Goal: Task Accomplishment & Management: Use online tool/utility

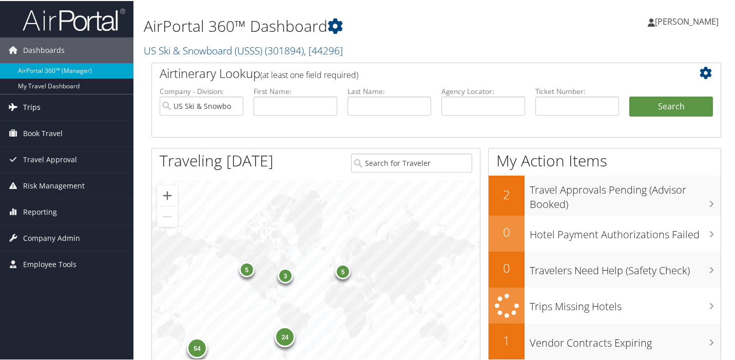
click at [34, 107] on span "Trips" at bounding box center [31, 106] width 17 height 26
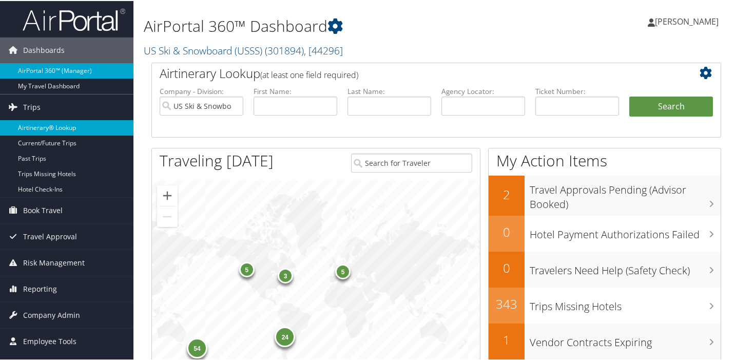
click at [70, 124] on link "Airtinerary® Lookup" at bounding box center [66, 126] width 133 height 15
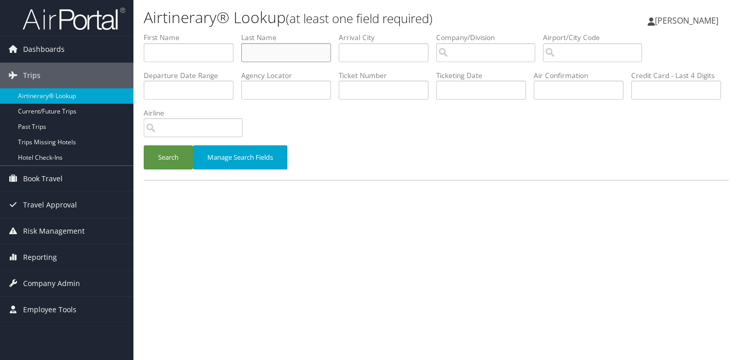
click at [266, 54] on input "text" at bounding box center [286, 52] width 90 height 19
type input "owens"
click at [168, 158] on button "Search" at bounding box center [168, 157] width 49 height 24
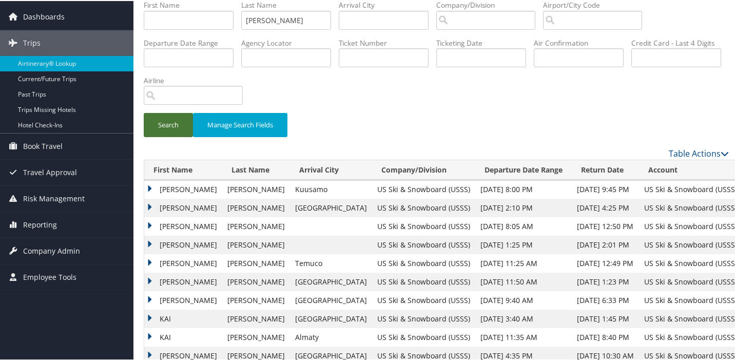
scroll to position [35, 0]
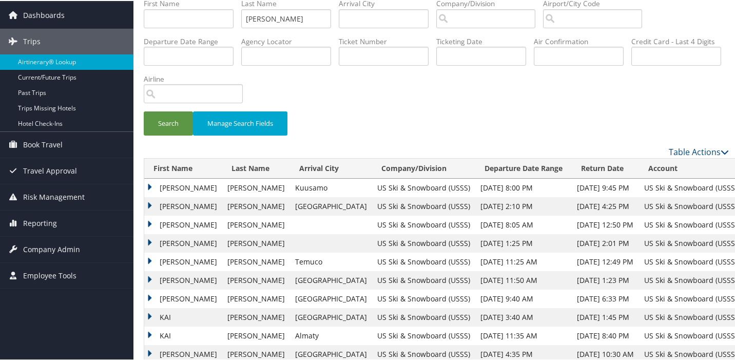
click at [150, 260] on td "KAI SHIQI" at bounding box center [183, 260] width 78 height 18
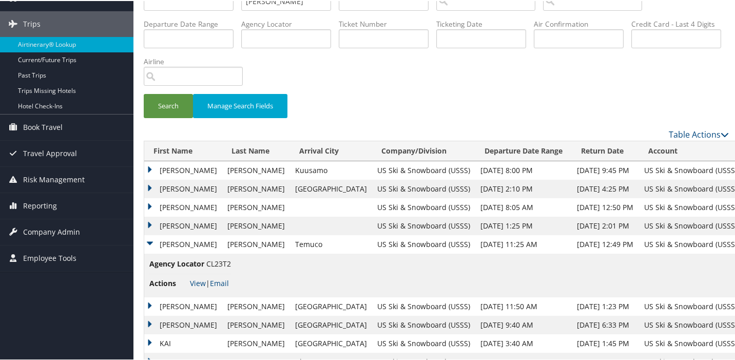
scroll to position [53, 0]
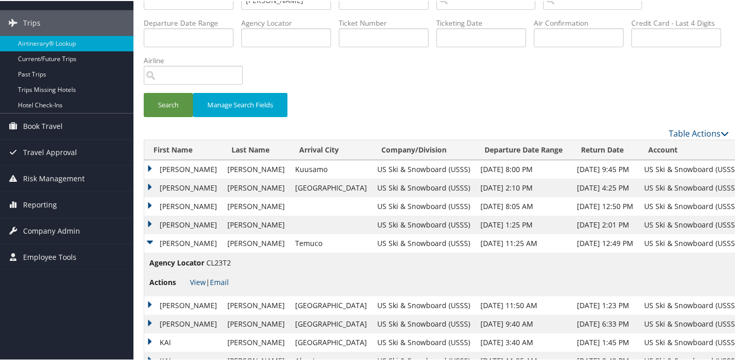
click at [149, 204] on td "KAI SHIQI" at bounding box center [183, 205] width 78 height 18
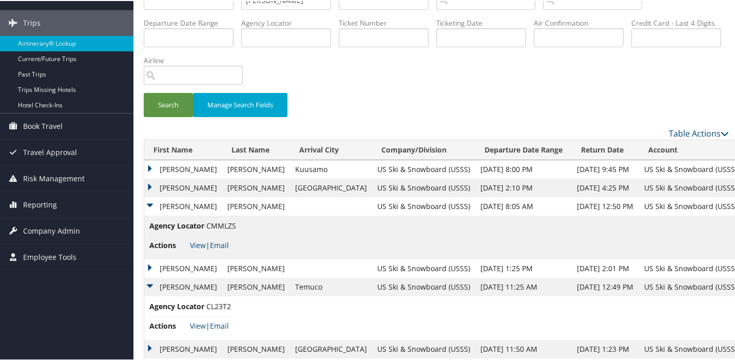
click at [149, 184] on td "[PERSON_NAME]" at bounding box center [183, 187] width 78 height 18
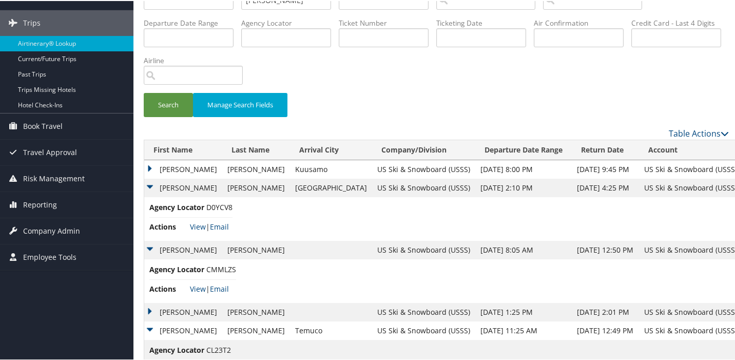
click at [150, 166] on td "[PERSON_NAME]" at bounding box center [183, 168] width 78 height 18
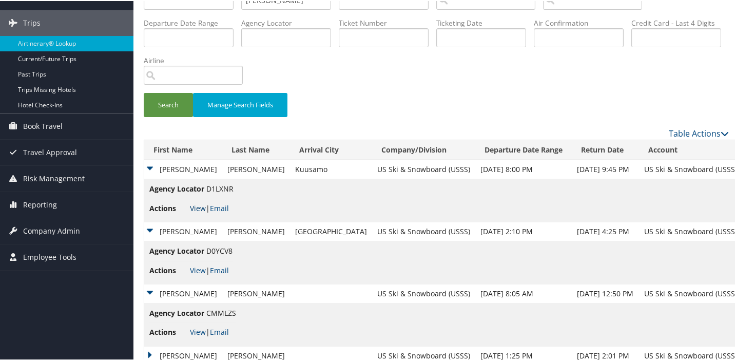
click at [198, 206] on link "View" at bounding box center [198, 207] width 16 height 10
click at [40, 203] on span "Reporting" at bounding box center [40, 204] width 34 height 26
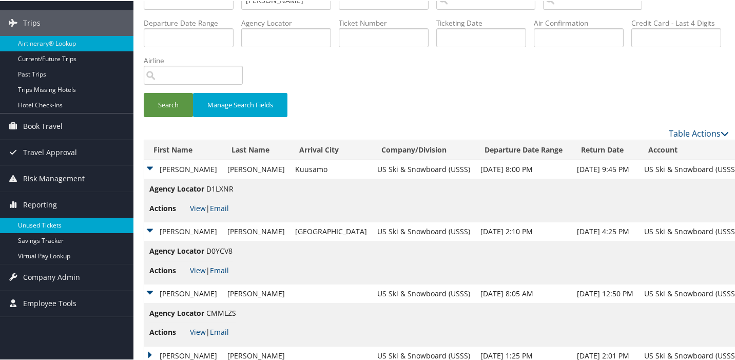
click at [47, 222] on link "Unused Tickets" at bounding box center [66, 224] width 133 height 15
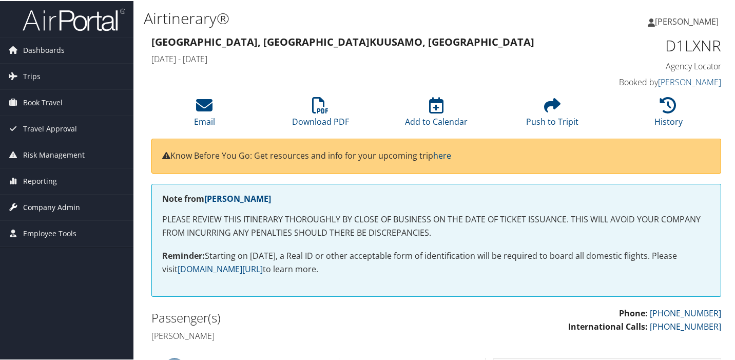
click at [45, 205] on span "Company Admin" at bounding box center [51, 206] width 57 height 26
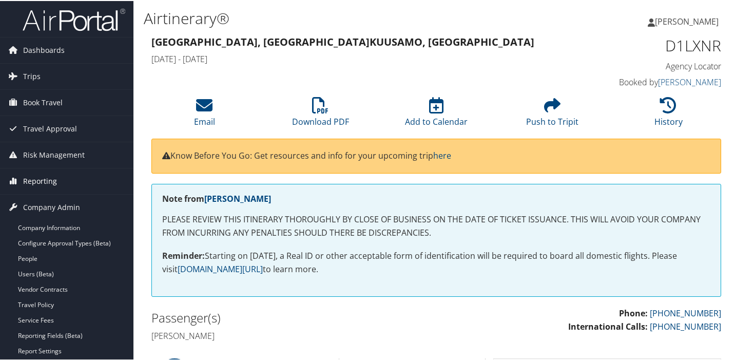
click at [40, 178] on span "Reporting" at bounding box center [40, 180] width 34 height 26
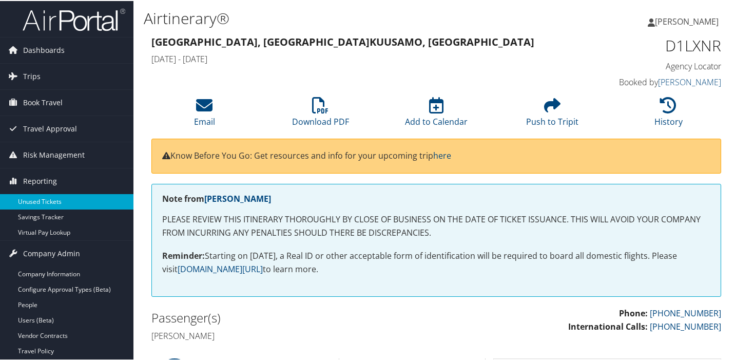
click at [65, 200] on link "Unused Tickets" at bounding box center [66, 200] width 133 height 15
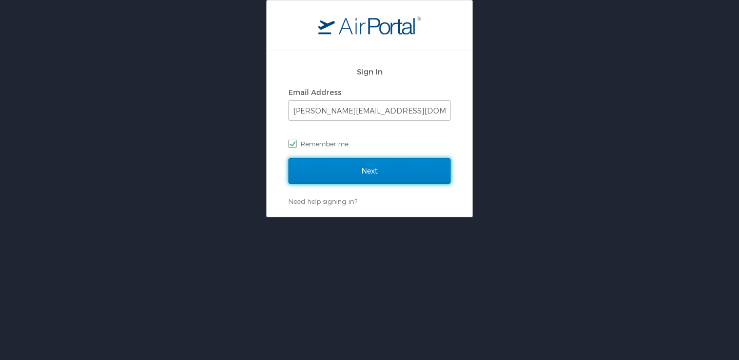
click at [371, 170] on input "Next" at bounding box center [369, 171] width 162 height 26
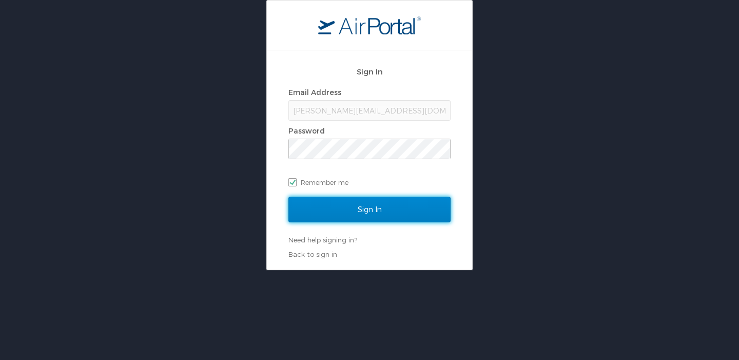
click at [368, 209] on input "Sign In" at bounding box center [369, 209] width 162 height 26
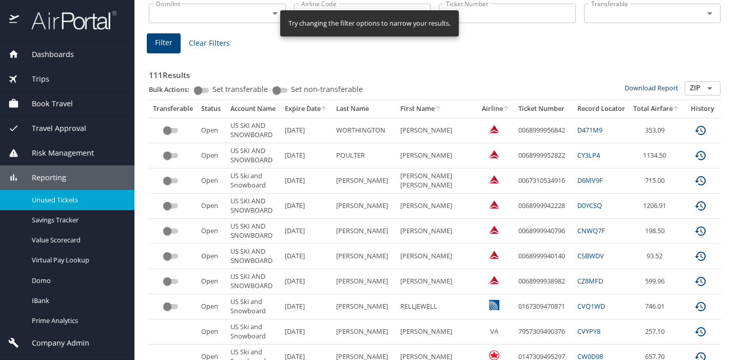
scroll to position [128, 0]
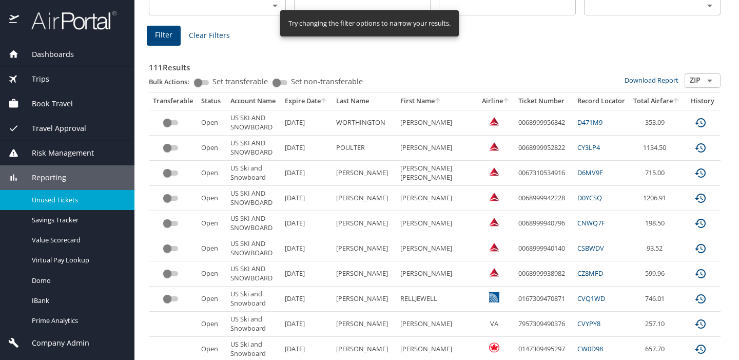
click at [504, 99] on icon "sort" at bounding box center [506, 100] width 8 height 8
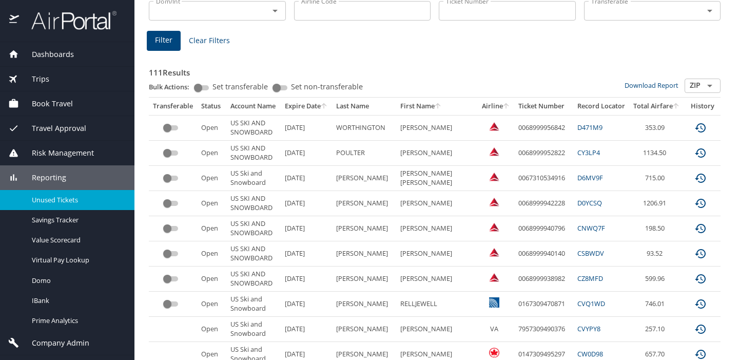
scroll to position [26, 0]
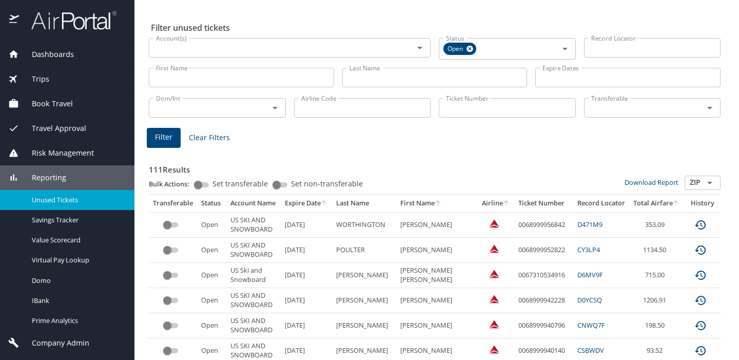
click at [506, 201] on icon "sort" at bounding box center [506, 203] width 6 height 6
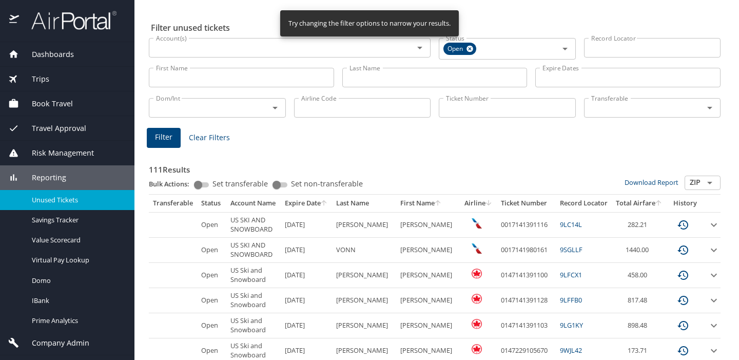
click at [493, 203] on icon "sort" at bounding box center [488, 203] width 8 height 8
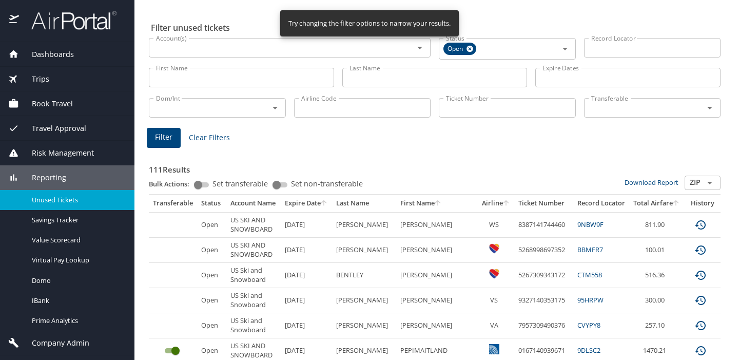
click at [505, 203] on icon "sort" at bounding box center [506, 203] width 8 height 8
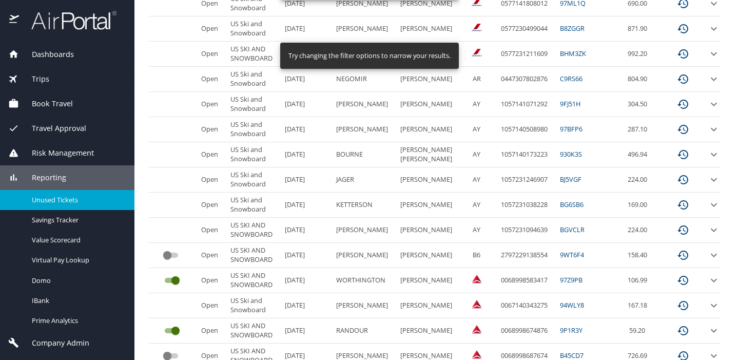
scroll to position [538, 0]
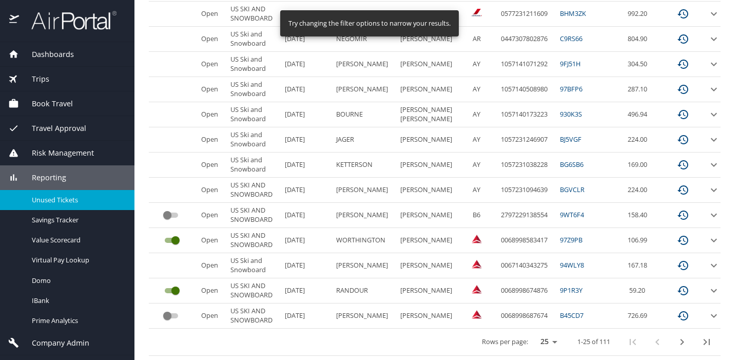
click at [561, 340] on select "25 50 100" at bounding box center [546, 341] width 29 height 15
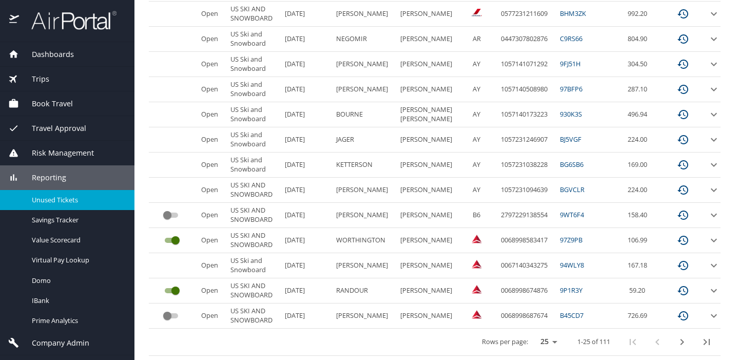
select select "100"
click at [536, 334] on select "25 50 100" at bounding box center [546, 341] width 29 height 15
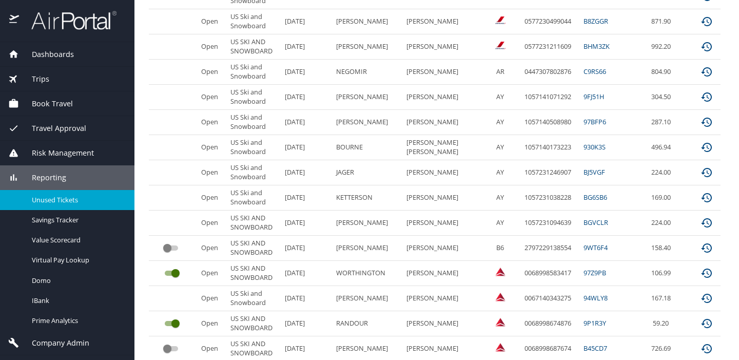
scroll to position [488, 0]
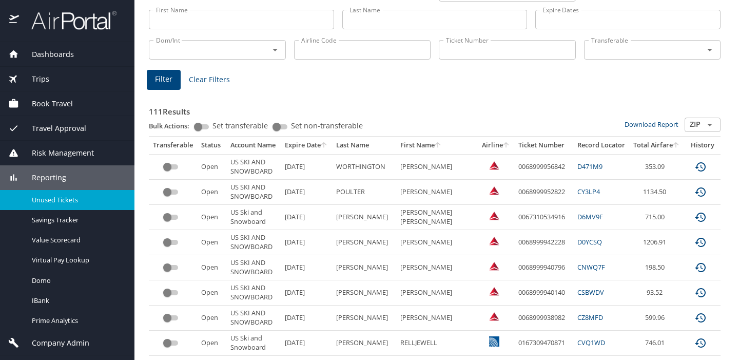
scroll to position [85, 0]
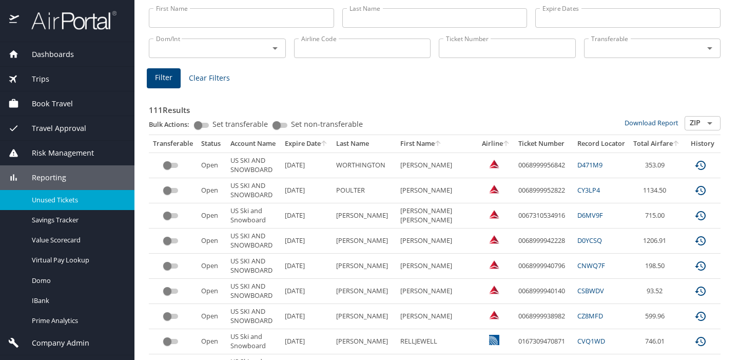
click at [327, 142] on icon "sort" at bounding box center [324, 143] width 6 height 6
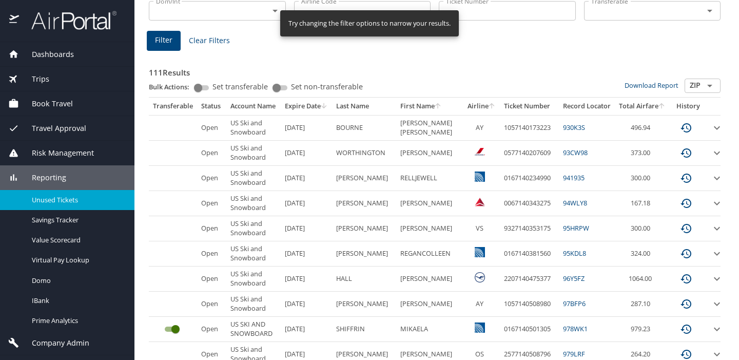
scroll to position [124, 0]
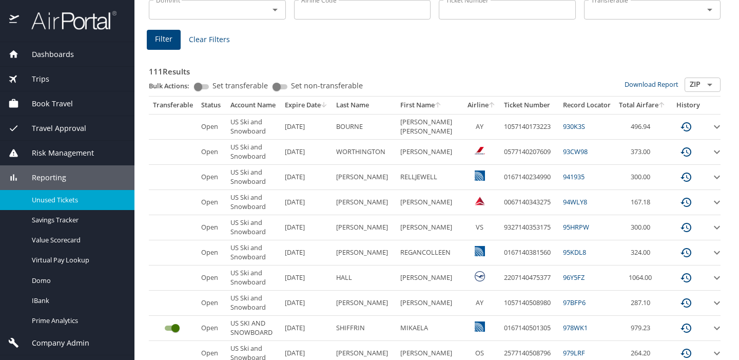
click at [365, 153] on td "WORTHINGTON" at bounding box center [364, 152] width 64 height 25
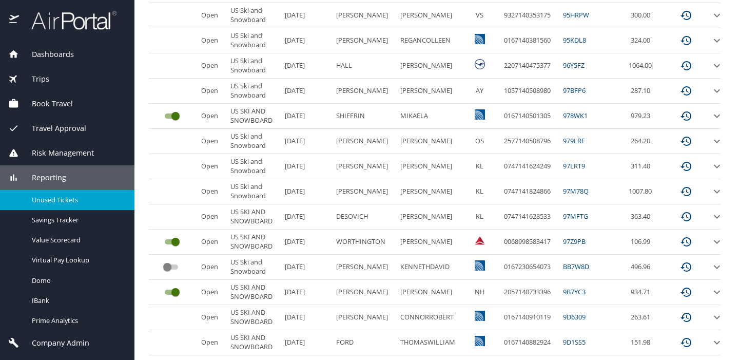
scroll to position [336, 0]
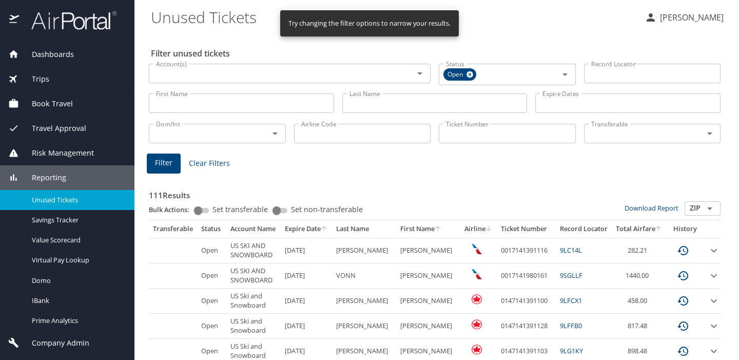
scroll to position [128, 0]
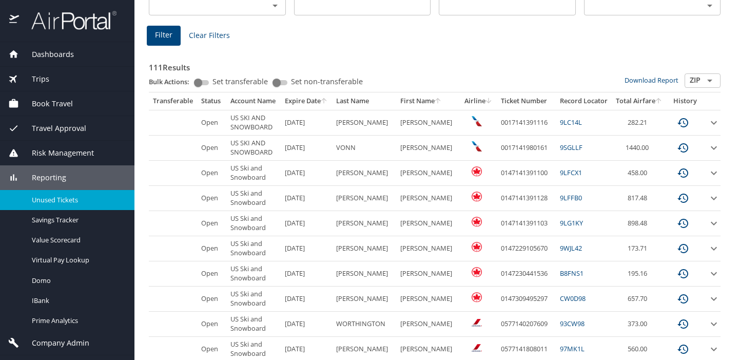
click at [68, 198] on span "Unused Tickets" at bounding box center [77, 200] width 90 height 10
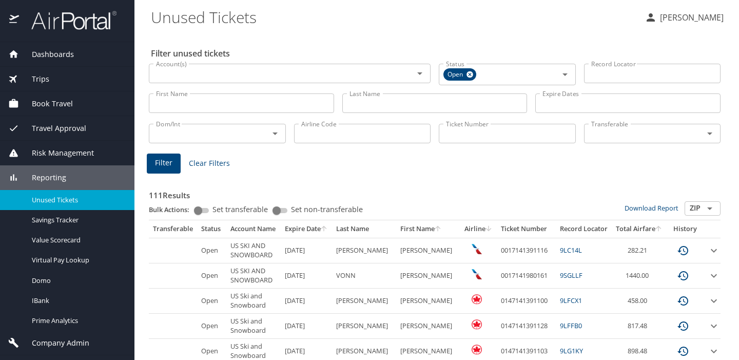
click at [493, 231] on icon "sort" at bounding box center [488, 228] width 8 height 8
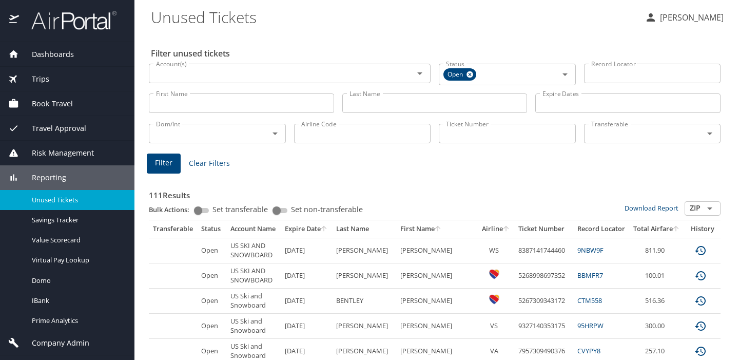
click at [37, 77] on span "Trips" at bounding box center [34, 78] width 30 height 11
